Goal: Task Accomplishment & Management: Manage account settings

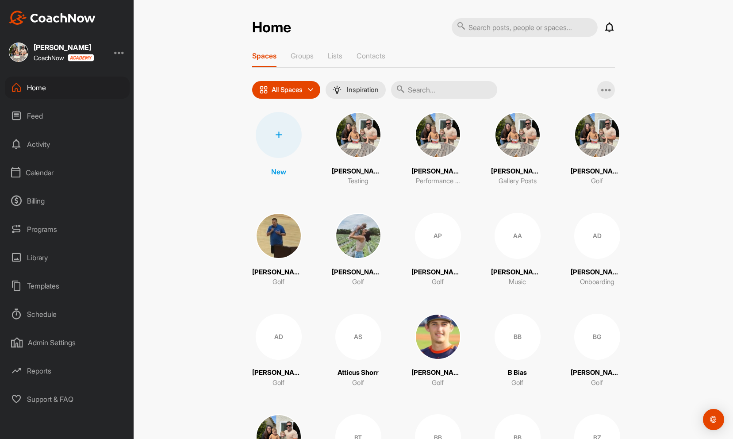
click at [52, 346] on div "Admin Settings" at bounding box center [67, 342] width 125 height 22
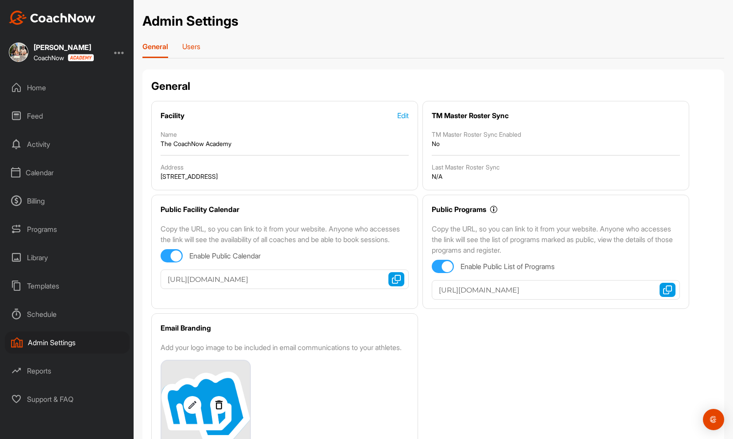
click at [195, 46] on p "Users" at bounding box center [191, 46] width 18 height 9
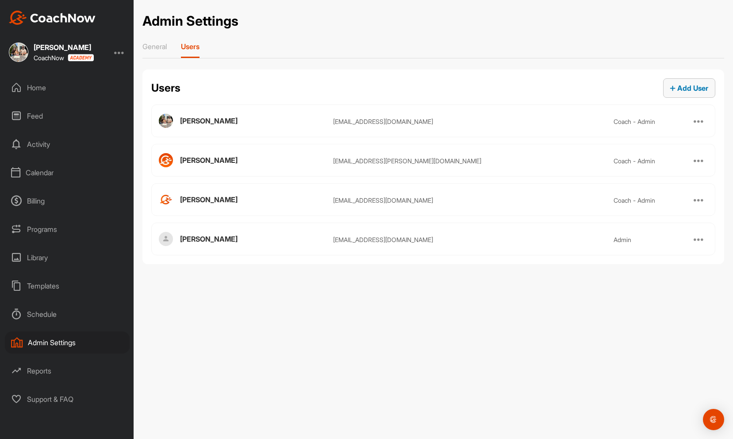
click at [691, 84] on span "Add User" at bounding box center [689, 88] width 38 height 9
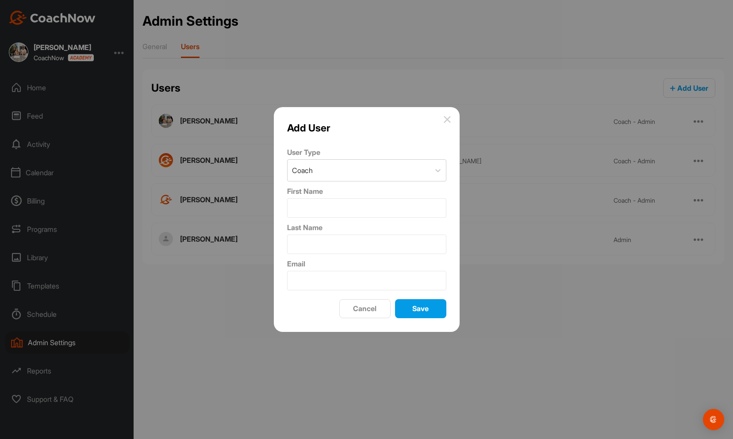
click at [450, 115] on div "Add User User Type Coach First Name Last Name Email Cancel Save" at bounding box center [367, 219] width 186 height 225
click at [444, 123] on div "Add User" at bounding box center [366, 127] width 159 height 15
click at [447, 117] on img at bounding box center [446, 119] width 7 height 7
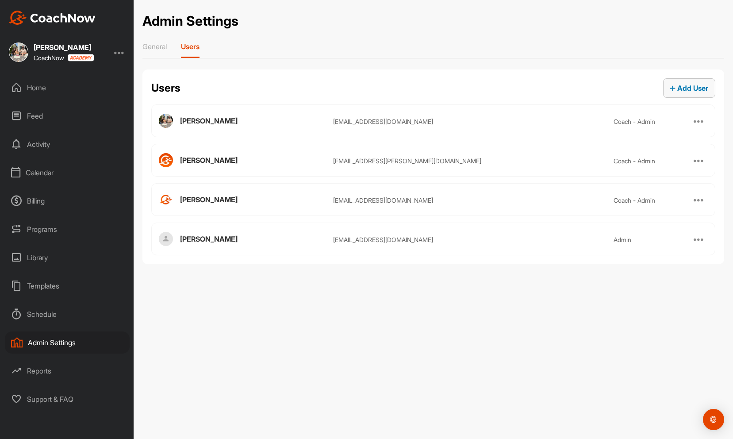
click at [676, 92] on span "Add User" at bounding box center [689, 88] width 38 height 9
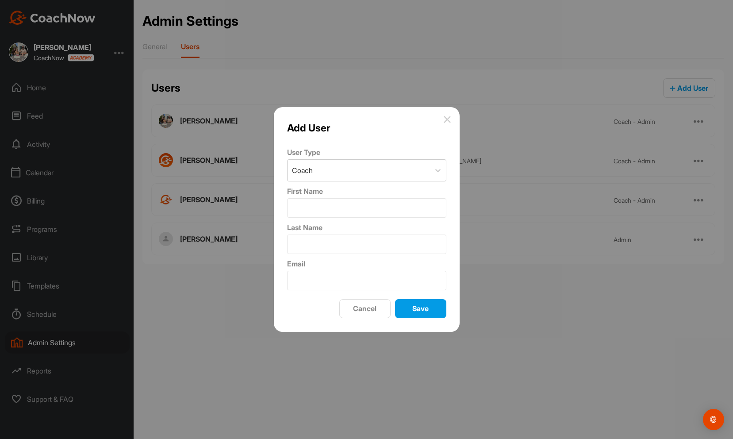
click at [448, 118] on img at bounding box center [446, 119] width 7 height 7
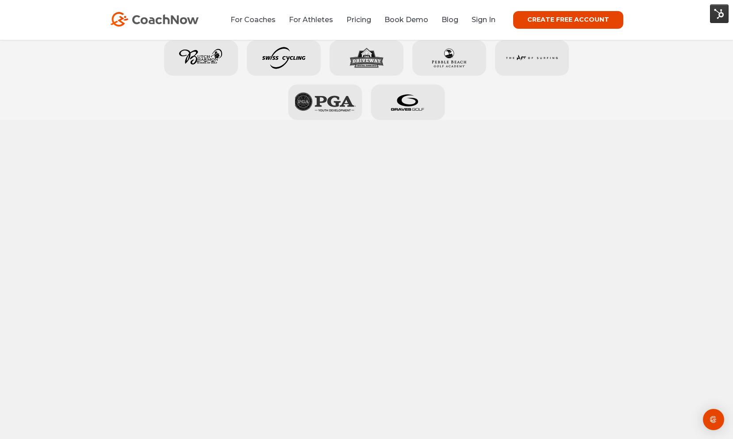
scroll to position [461, 0]
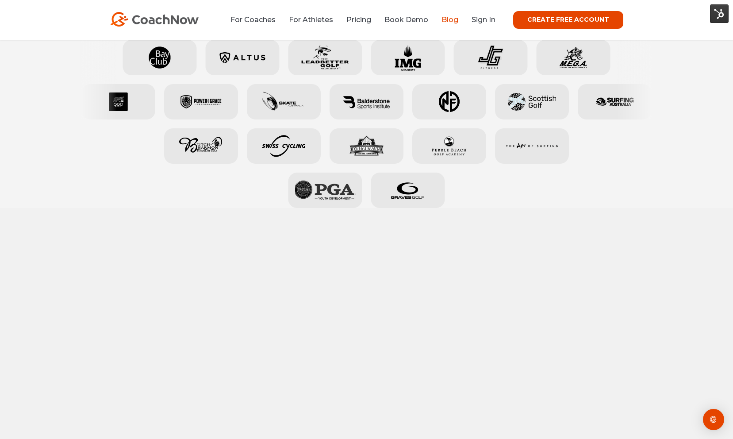
click at [452, 19] on link "Blog" at bounding box center [449, 19] width 17 height 8
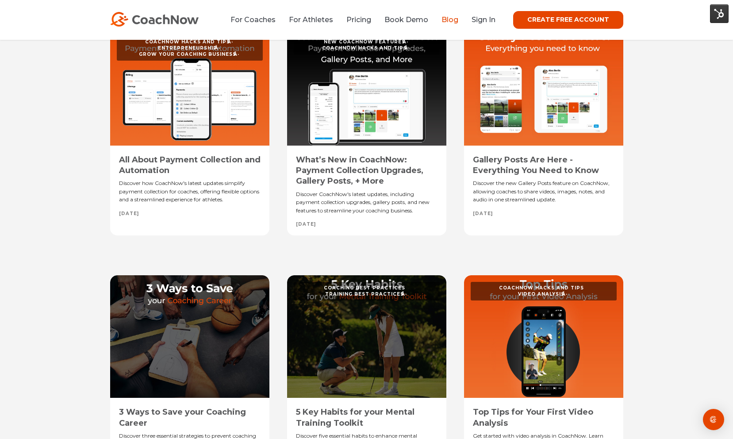
scroll to position [437, 0]
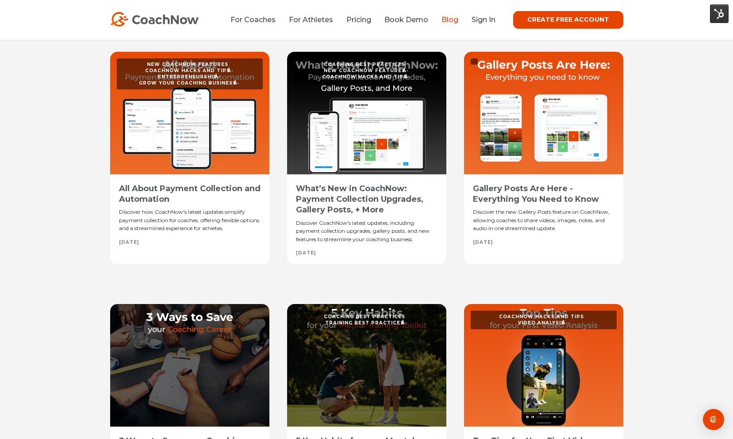
click at [524, 198] on link "Gallery Posts Are Here - Everything You Need to Know" at bounding box center [536, 193] width 126 height 20
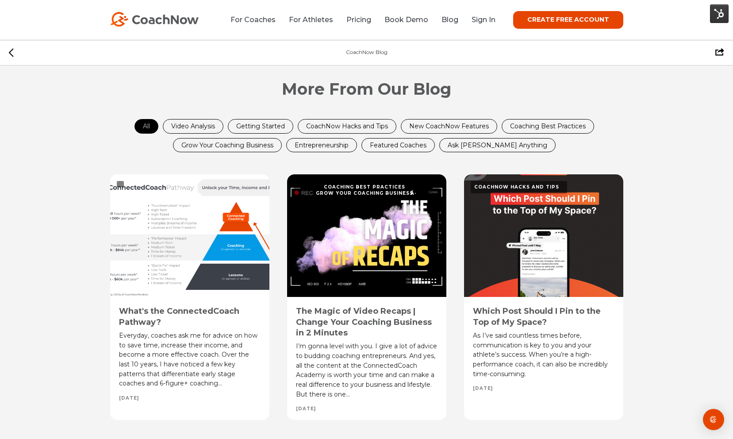
scroll to position [2439, 0]
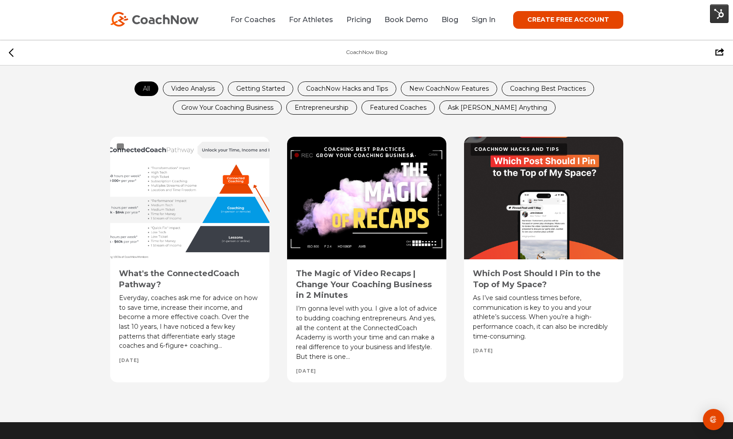
click at [15, 56] on div "CoachNow Blog Facebook Twitter" at bounding box center [366, 53] width 733 height 26
click at [9, 53] on icon at bounding box center [11, 53] width 4 height 8
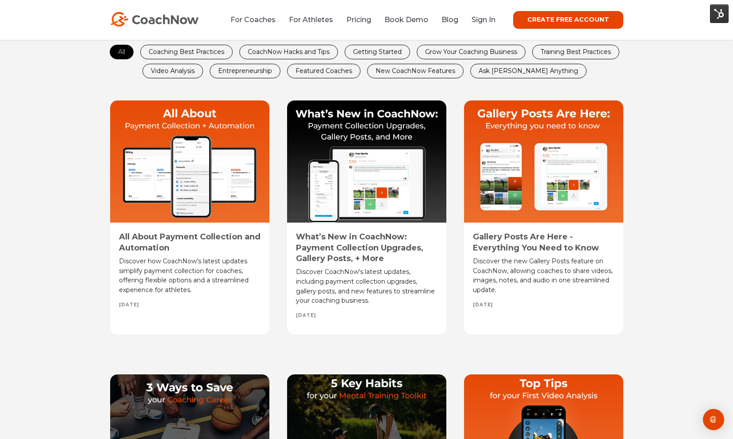
scroll to position [412, 0]
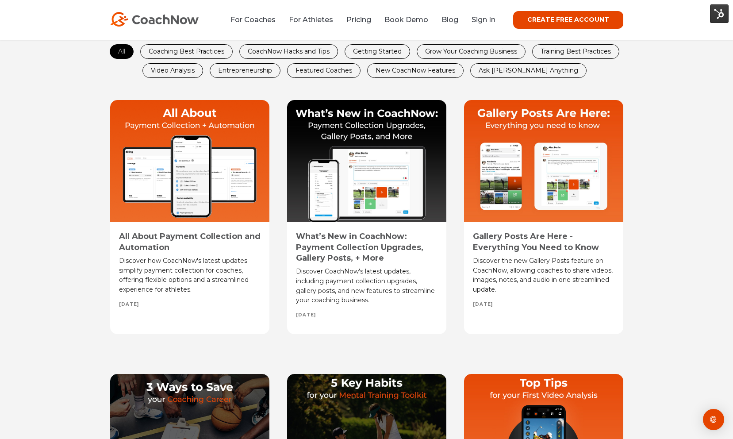
click at [519, 70] on link "Ask Spencer Anything" at bounding box center [527, 71] width 115 height 14
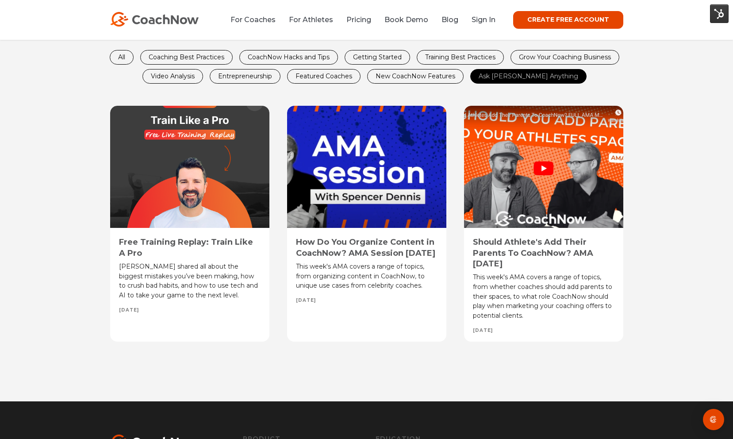
scroll to position [406, 0]
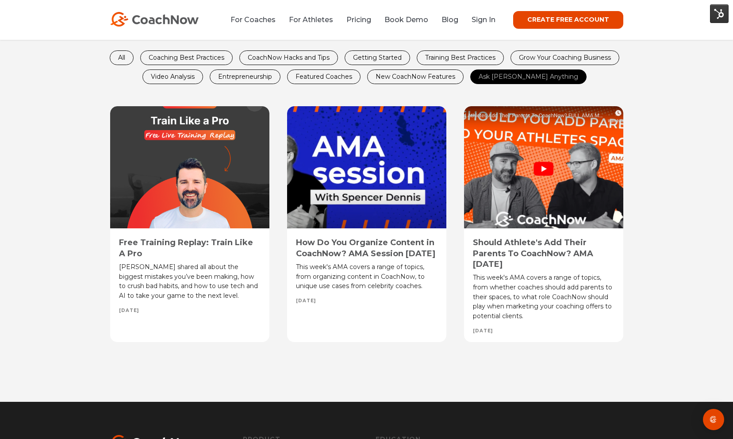
click at [345, 74] on link "Featured Coaches" at bounding box center [323, 77] width 73 height 14
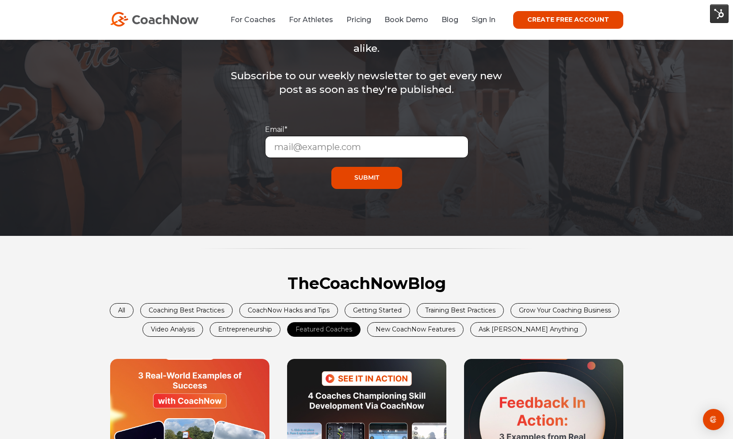
scroll to position [153, 0]
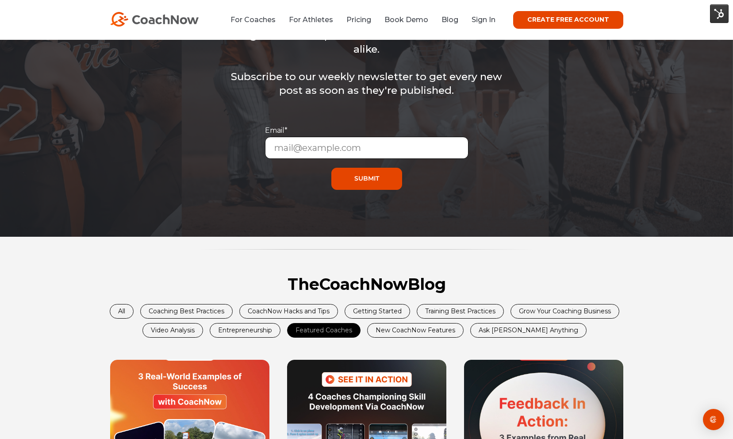
click at [383, 309] on link "Getting Started" at bounding box center [377, 311] width 65 height 14
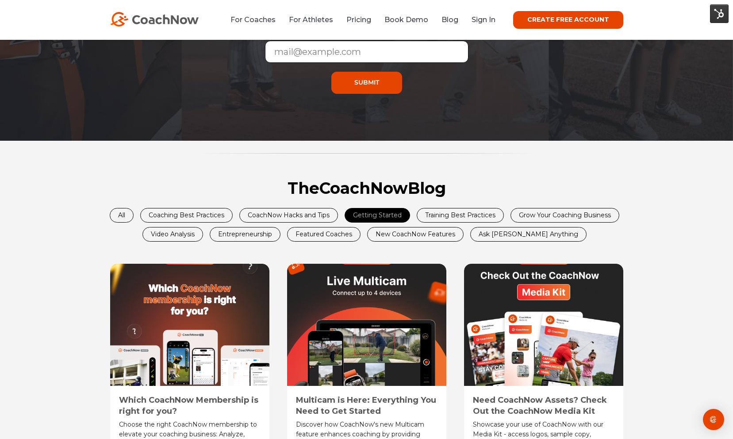
scroll to position [340, 0]
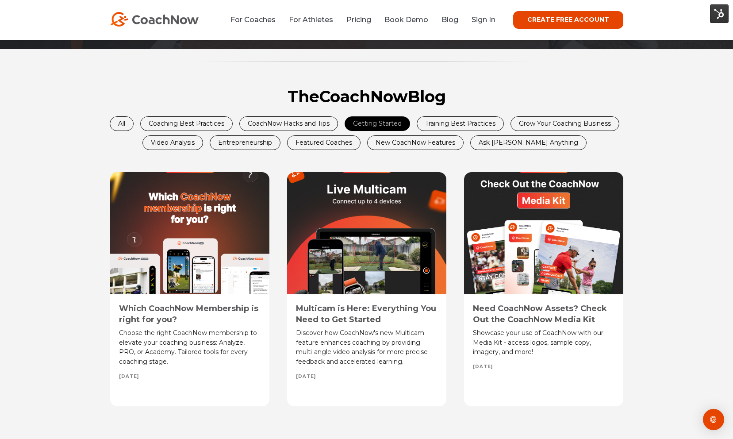
click at [124, 120] on link "All" at bounding box center [121, 124] width 23 height 14
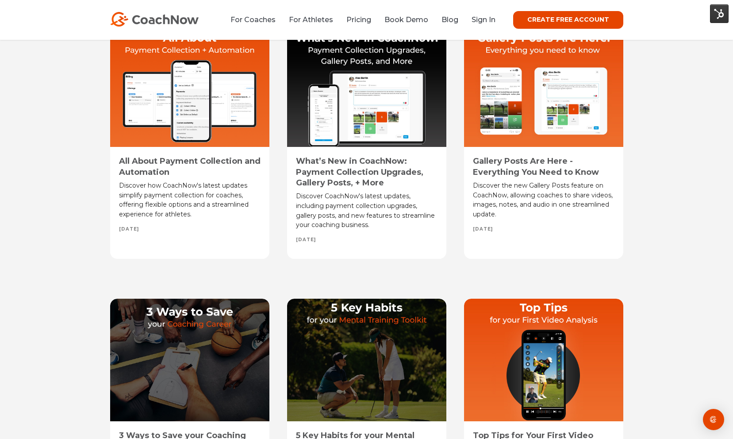
scroll to position [490, 0]
